Goal: Browse casually

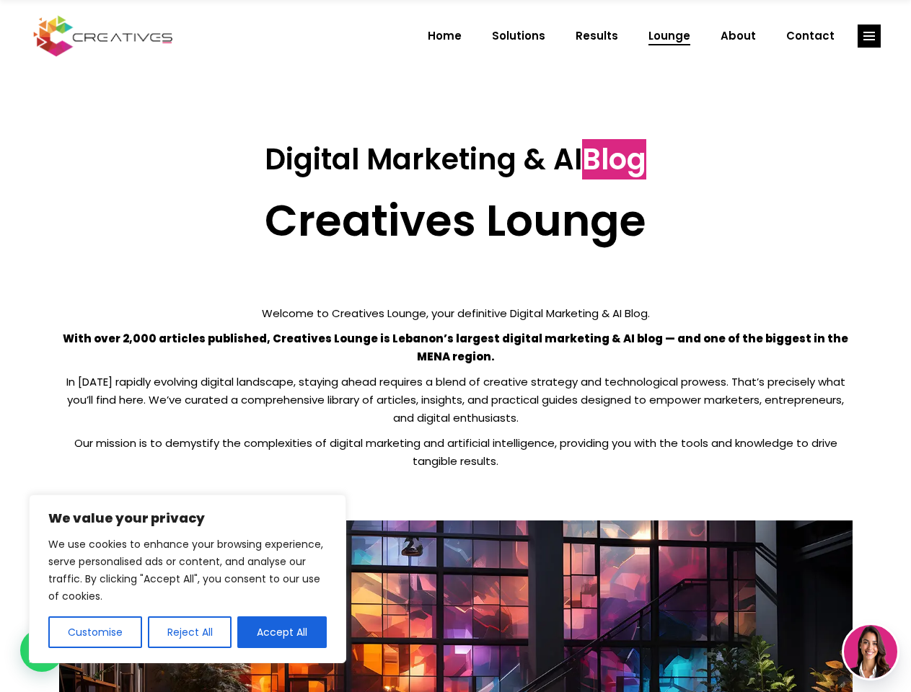
click at [455, 346] on p "With over 2,000 articles published, Creatives Lounge is Lebanon’s largest digit…" at bounding box center [455, 348] width 793 height 36
click at [94, 632] on button "Customise" at bounding box center [95, 633] width 94 height 32
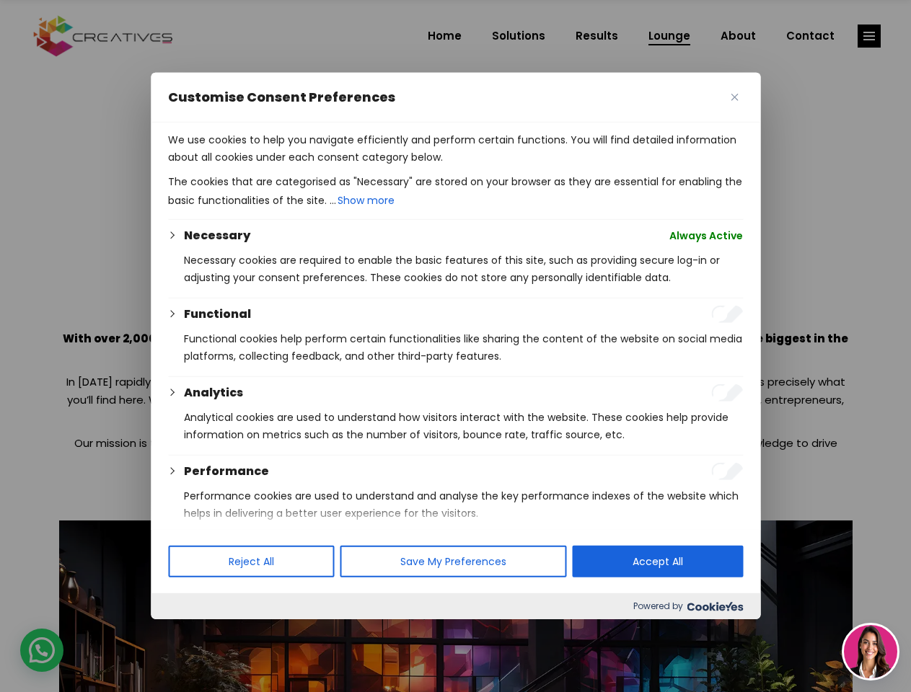
click at [189, 632] on div at bounding box center [455, 346] width 911 height 692
click at [282, 632] on div at bounding box center [455, 346] width 911 height 692
click at [869, 36] on div at bounding box center [455, 346] width 911 height 692
click at [870, 652] on img at bounding box center [870, 651] width 53 height 53
